Goal: Task Accomplishment & Management: Manage account settings

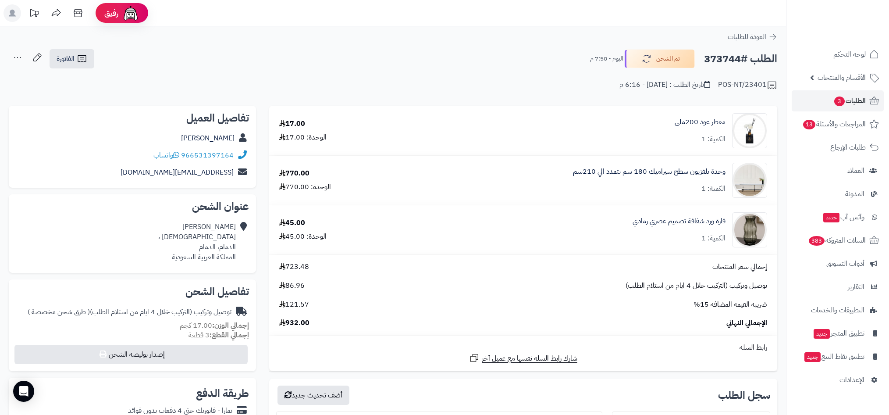
scroll to position [216, 0]
click at [764, 35] on span "العودة للطلبات" at bounding box center [746, 37] width 39 height 11
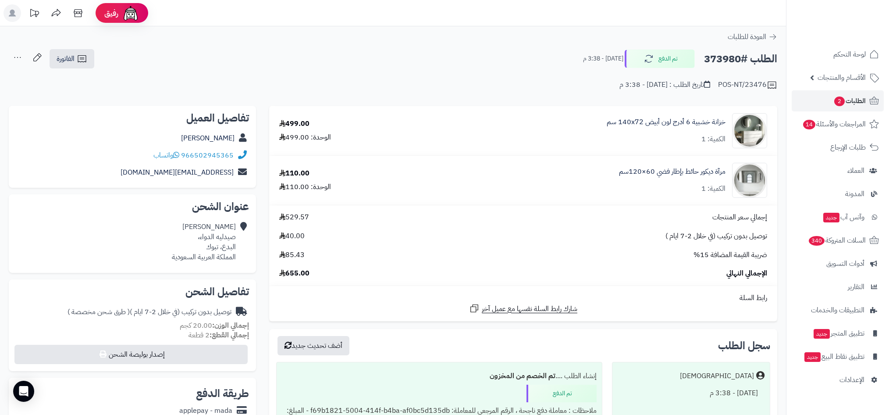
scroll to position [319, 0]
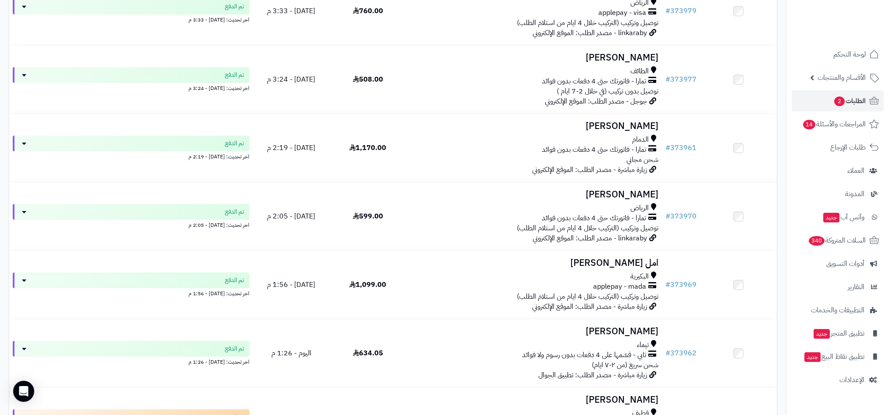
scroll to position [500, 0]
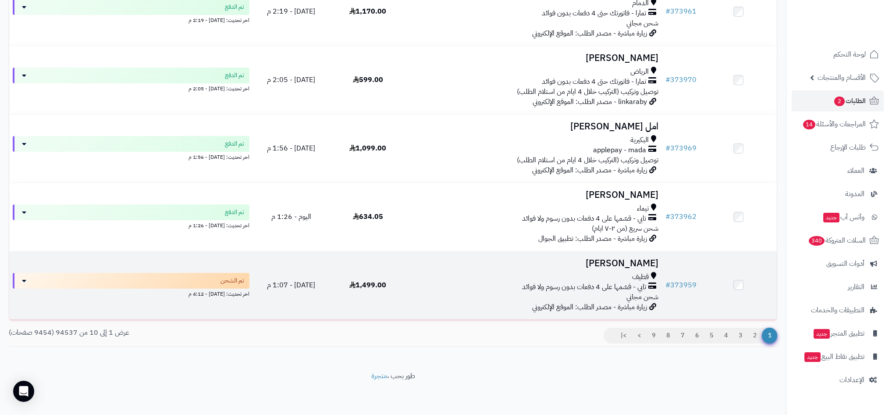
click at [643, 292] on span "شحن مجاني" at bounding box center [642, 296] width 32 height 11
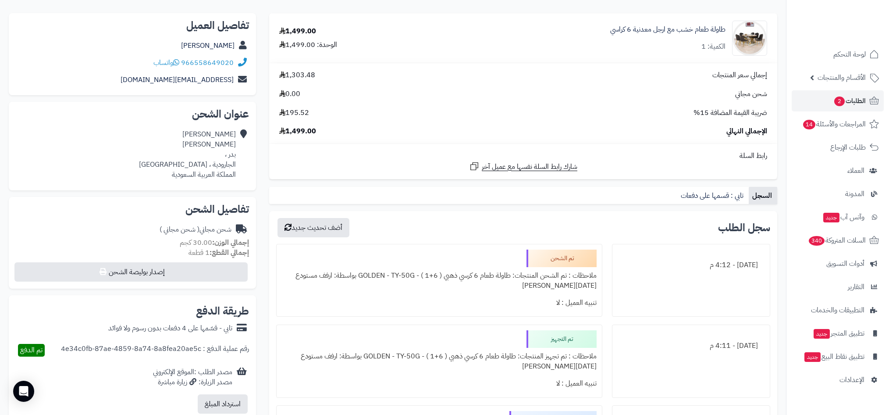
scroll to position [247, 0]
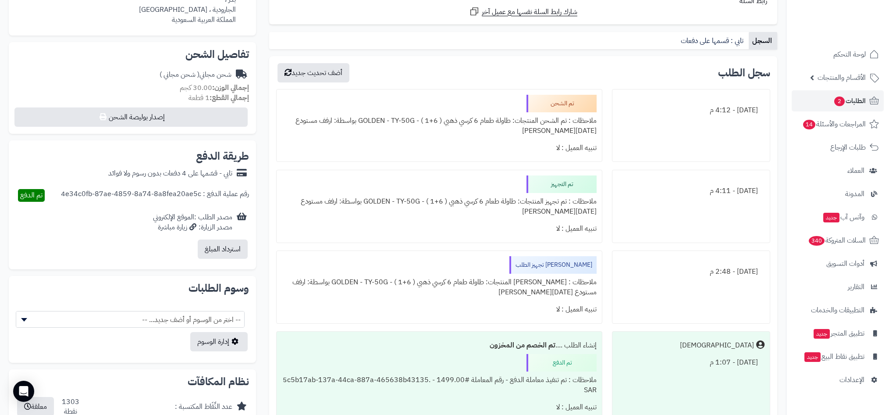
click at [473, 123] on div "ملاحظات : تم الشحن المنتجات: طاولة طعام 6 كرسي ذهبي ( 6+1 ) - GOLDEN - TY-50G ب…" at bounding box center [439, 125] width 315 height 27
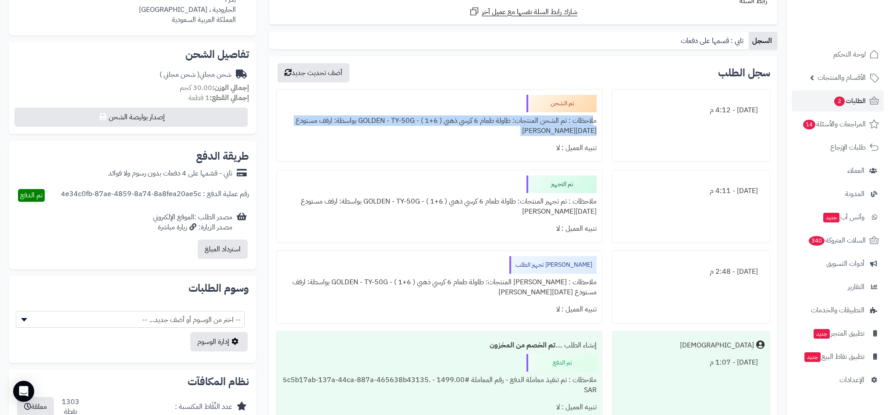
click at [447, 224] on div "تنبيه العميل : لا" at bounding box center [439, 228] width 315 height 17
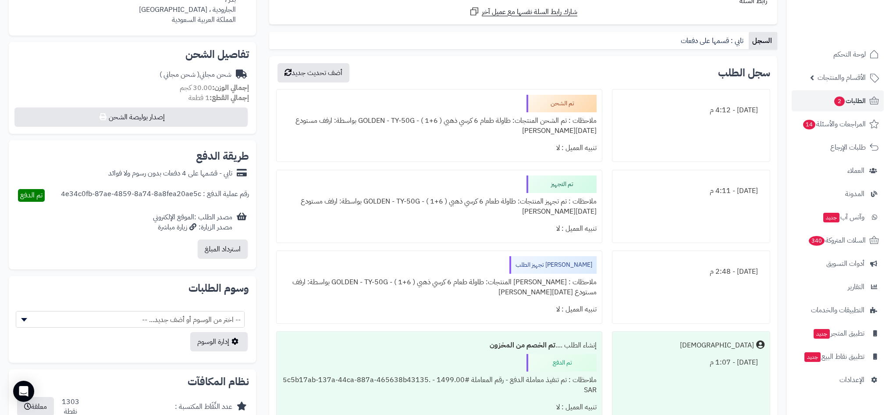
click at [475, 199] on div "ملاحظات : تم تجهيز المنتجات: طاولة طعام 6 كرسي ذهبي ( 6+1 ) - GOLDEN - TY-50G ب…" at bounding box center [439, 206] width 315 height 27
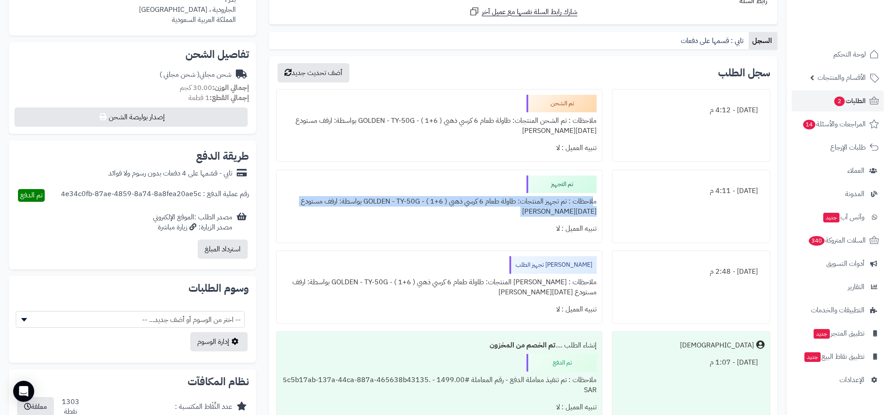
click at [469, 241] on div "تم التجهيز ملاحظات : تم تجهيز المنتجات: طاولة طعام 6 كرسي ذهبي ( 6+1 ) - GOLDEN…" at bounding box center [439, 206] width 326 height 73
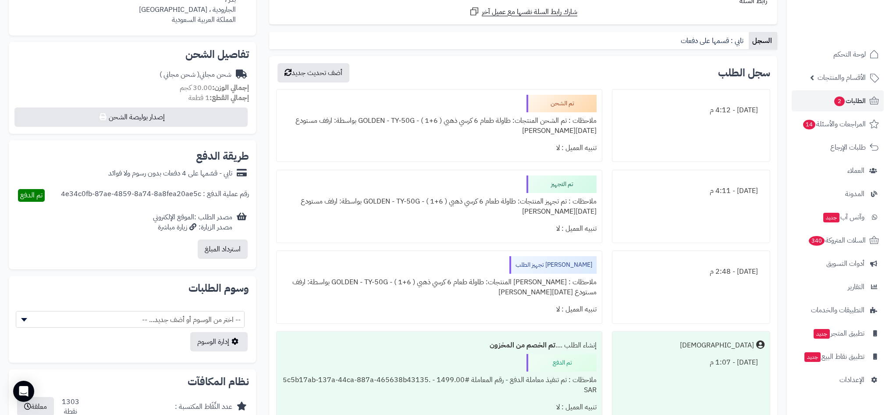
scroll to position [346, 0]
